Goal: Information Seeking & Learning: Learn about a topic

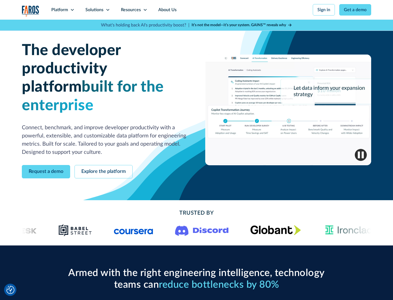
click at [72, 10] on icon at bounding box center [72, 10] width 4 height 4
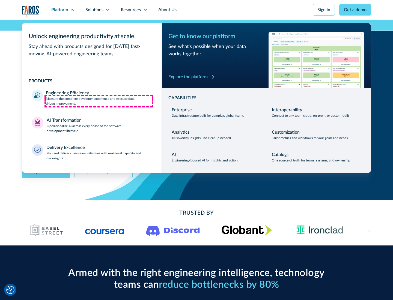
click at [99, 101] on p "Measure the complete developer experience and execute data-driven improvements" at bounding box center [99, 101] width 106 height 10
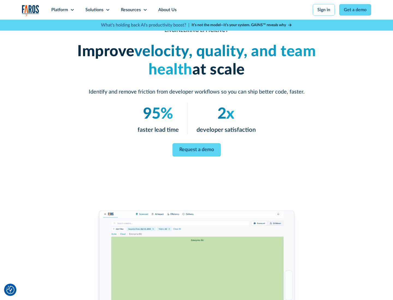
click at [197, 149] on link "Request a demo" at bounding box center [197, 149] width 48 height 13
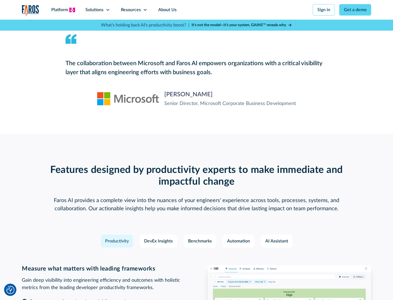
click at [72, 10] on icon at bounding box center [72, 10] width 4 height 4
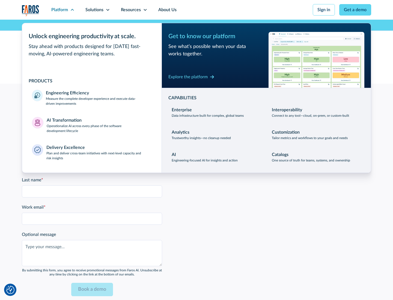
scroll to position [1198, 0]
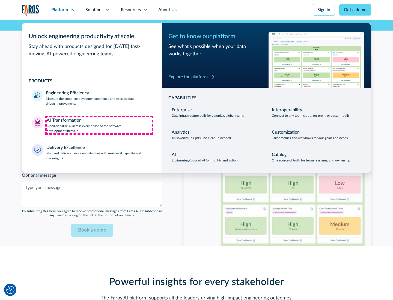
click at [99, 125] on p "Operationalize AI across every phase of the software development lifecycle" at bounding box center [99, 129] width 105 height 10
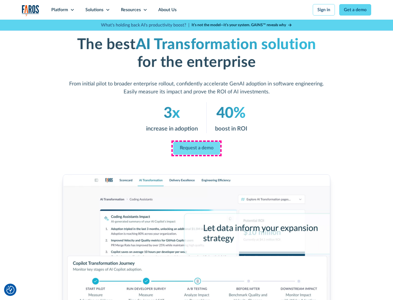
click at [197, 148] on link "Request a demo" at bounding box center [196, 148] width 47 height 13
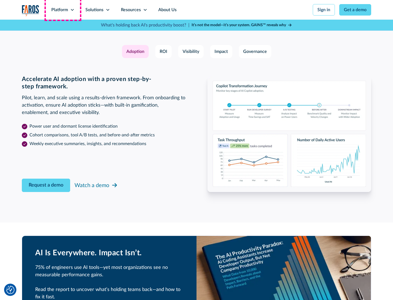
click at [63, 10] on div "Platform" at bounding box center [59, 10] width 17 height 7
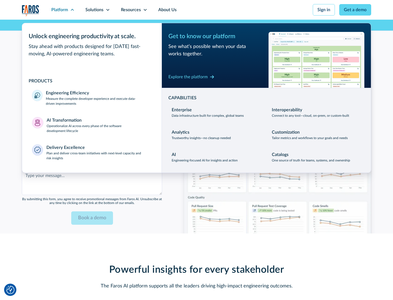
scroll to position [1329, 0]
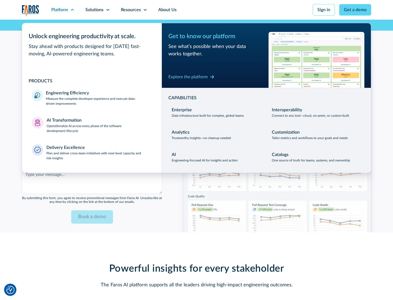
click at [188, 77] on div "Explore the platform" at bounding box center [187, 77] width 39 height 7
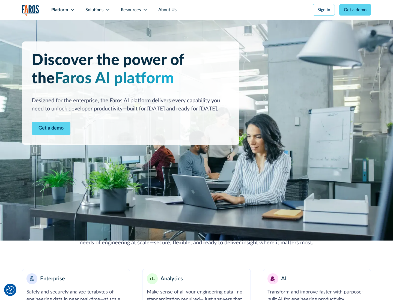
click at [51, 128] on link "Get a demo" at bounding box center [51, 128] width 39 height 13
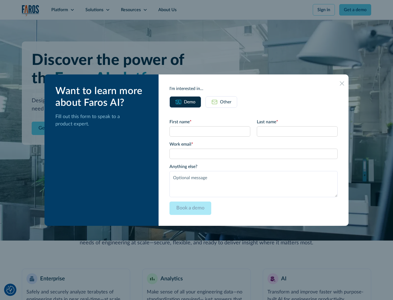
click at [226, 102] on div "Other" at bounding box center [225, 102] width 11 height 7
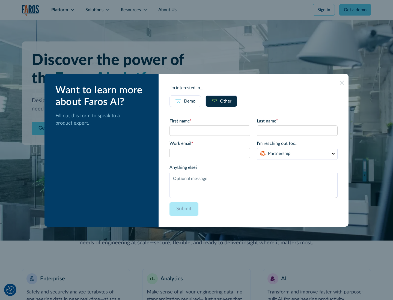
click at [190, 101] on div "Demo" at bounding box center [189, 101] width 11 height 7
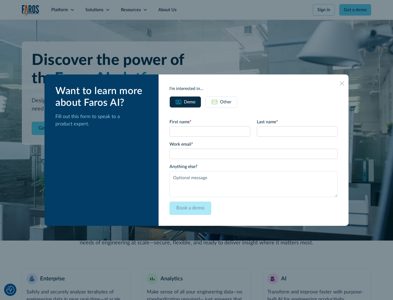
click at [342, 83] on icon at bounding box center [342, 83] width 4 height 4
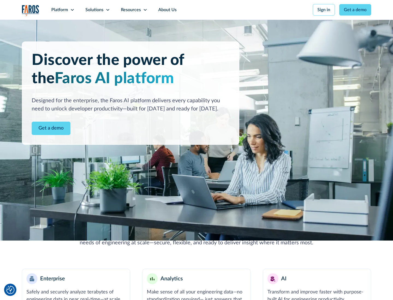
click at [72, 10] on icon at bounding box center [72, 10] width 4 height 4
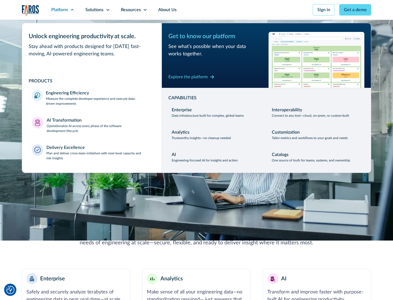
click at [99, 156] on p "Plan and deliver cross-team initiatives with next-level capacity and risk insig…" at bounding box center [99, 156] width 106 height 10
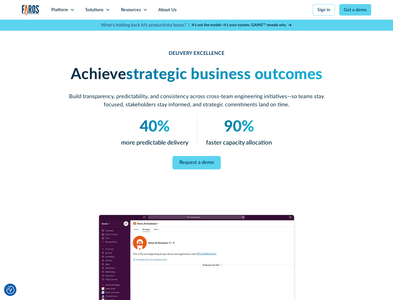
click at [108, 10] on icon at bounding box center [108, 10] width 4 height 4
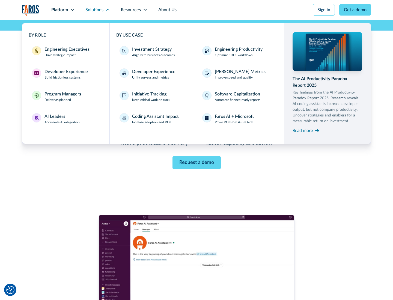
click at [66, 52] on div "Engineering Executives" at bounding box center [67, 49] width 45 height 7
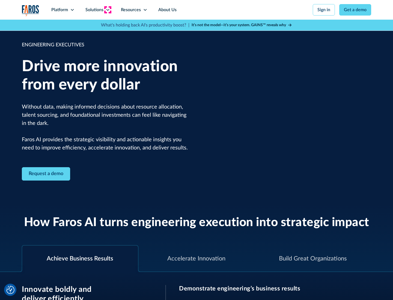
click at [108, 10] on icon at bounding box center [108, 10] width 4 height 4
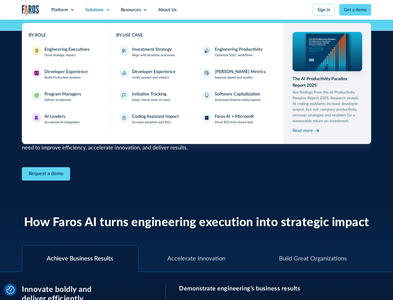
click at [66, 72] on div "Developer Experience" at bounding box center [66, 72] width 43 height 7
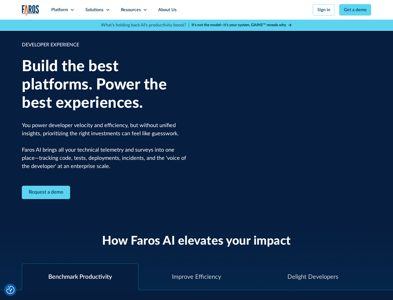
click at [97, 10] on div "Solutions" at bounding box center [94, 10] width 18 height 7
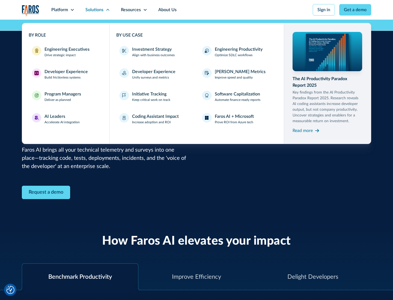
click at [63, 97] on div "Program Managers" at bounding box center [63, 94] width 37 height 7
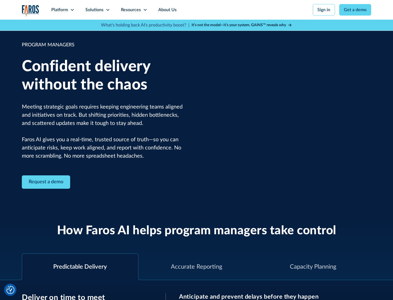
click at [108, 10] on icon at bounding box center [108, 10] width 4 height 4
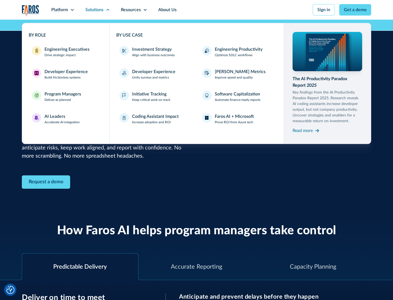
click at [62, 119] on div "AI Leaders" at bounding box center [55, 116] width 21 height 7
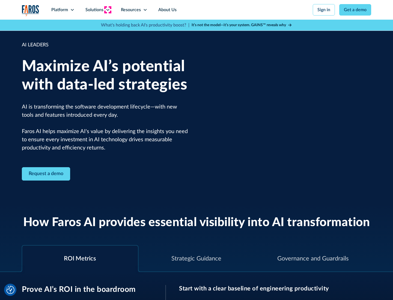
click at [108, 10] on icon at bounding box center [108, 10] width 4 height 4
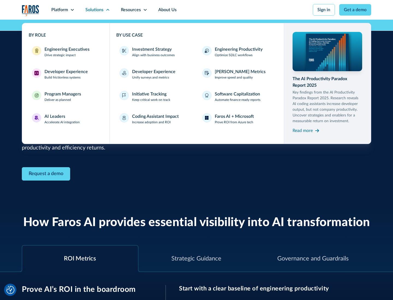
click at [151, 49] on div "Investment Strategy" at bounding box center [152, 49] width 40 height 7
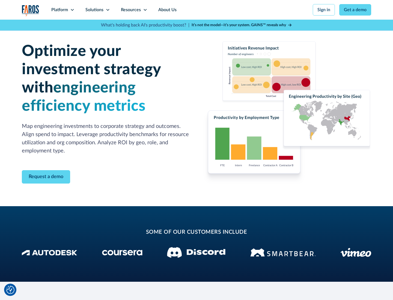
click at [108, 10] on icon at bounding box center [108, 10] width 4 height 4
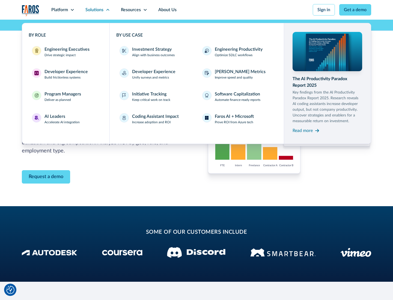
click at [234, 122] on p "Prove ROI from Azure tech" at bounding box center [234, 122] width 38 height 5
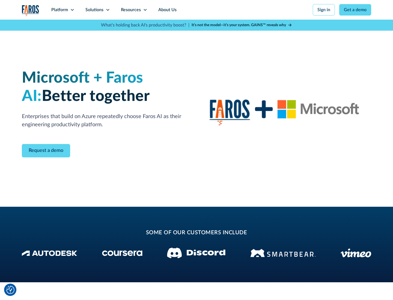
click at [108, 10] on icon at bounding box center [108, 10] width 4 height 4
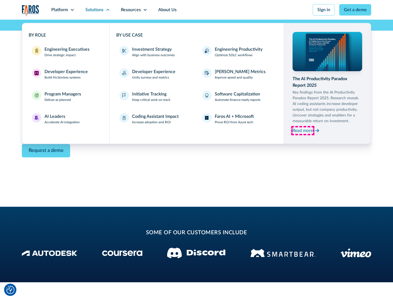
click at [303, 131] on div "Read more" at bounding box center [303, 131] width 20 height 7
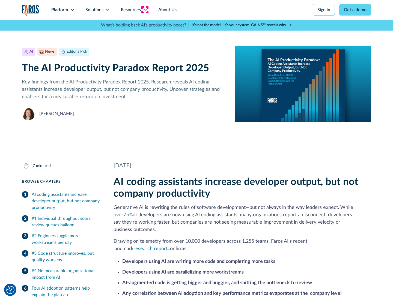
click at [145, 10] on icon at bounding box center [145, 10] width 4 height 4
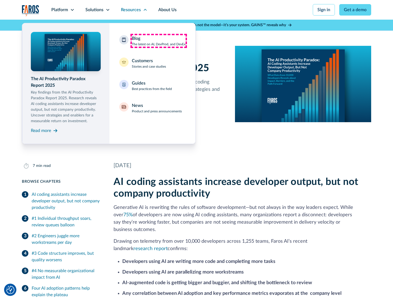
click at [159, 41] on div "Blog The latest on AI, DevProd, and DevEx" at bounding box center [159, 40] width 54 height 11
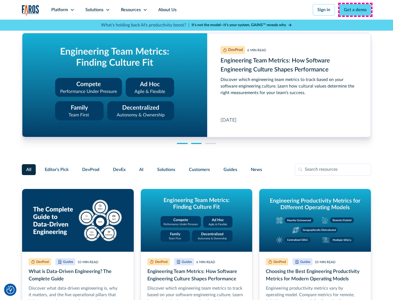
click at [355, 10] on link "Get a demo" at bounding box center [355, 9] width 32 height 11
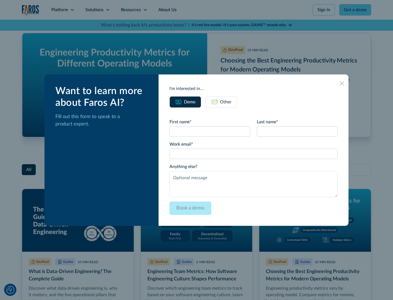
click at [221, 102] on div "Other" at bounding box center [225, 102] width 11 height 7
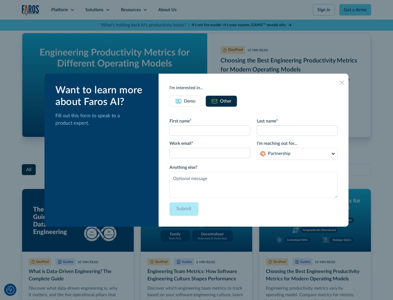
click at [342, 82] on icon at bounding box center [342, 83] width 4 height 4
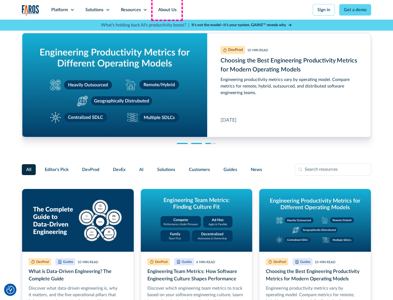
click at [167, 10] on link "About Us" at bounding box center [167, 10] width 29 height 20
